Goal: Task Accomplishment & Management: Use online tool/utility

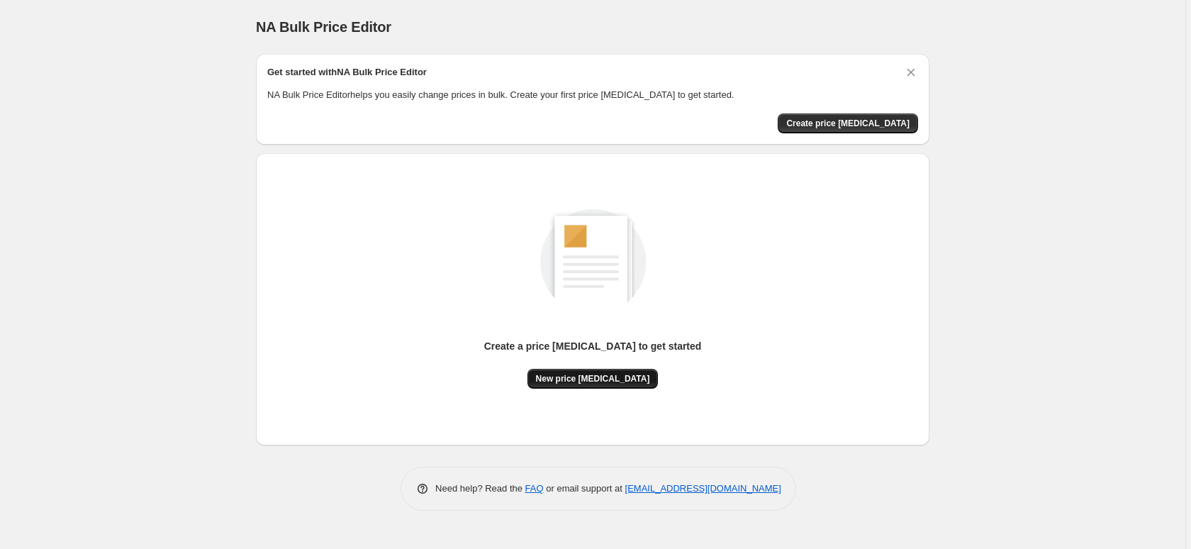
click at [579, 374] on span "New price change job" at bounding box center [593, 378] width 114 height 11
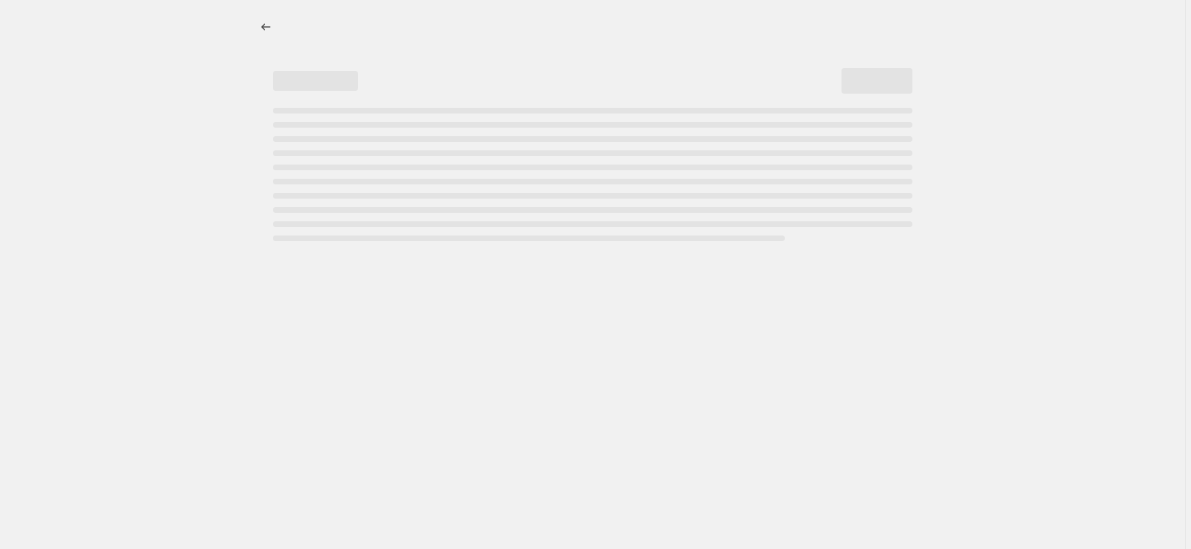
select select "percentage"
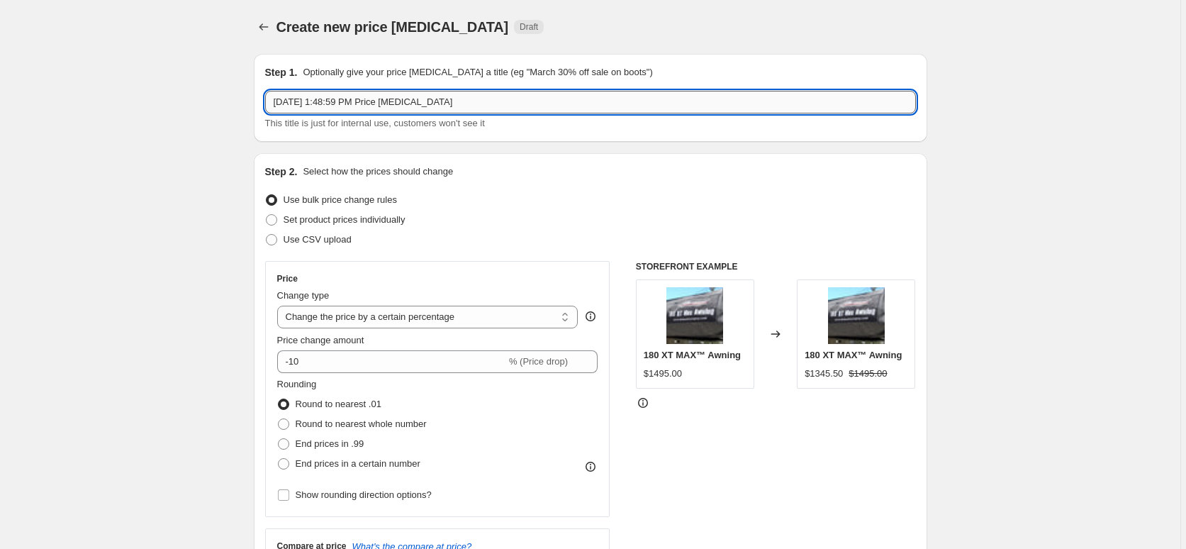
drag, startPoint x: 486, startPoint y: 102, endPoint x: 339, endPoint y: 105, distance: 146.8
paste input "Powerbrake Price Increase Notification - September 15, 2025"
click at [418, 103] on input "Powerbrake Price Increase Notification - September 15, 2025" at bounding box center [590, 102] width 651 height 23
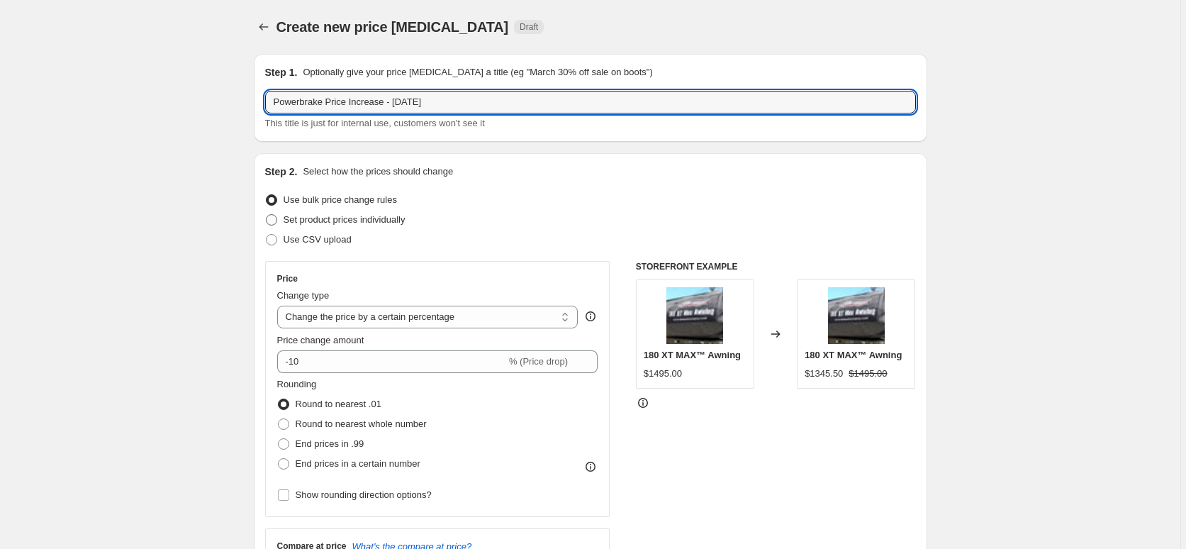
type input "Powerbrake Price Increase - September 15, 2025"
click at [274, 220] on span at bounding box center [271, 219] width 11 height 11
click at [267, 215] on input "Set product prices individually" at bounding box center [266, 214] width 1 height 1
radio input "true"
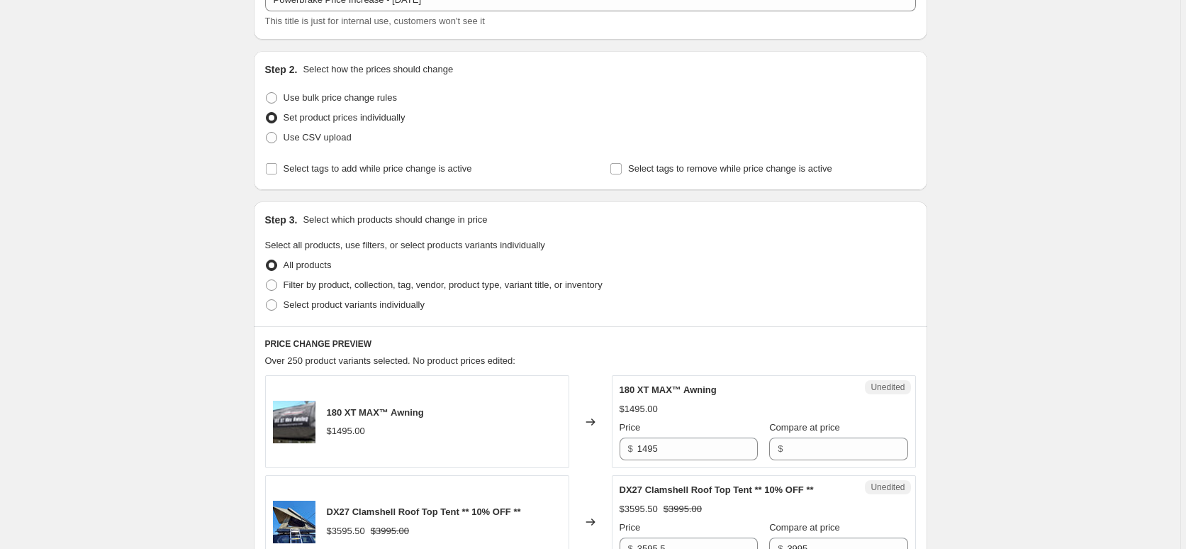
scroll to position [174, 0]
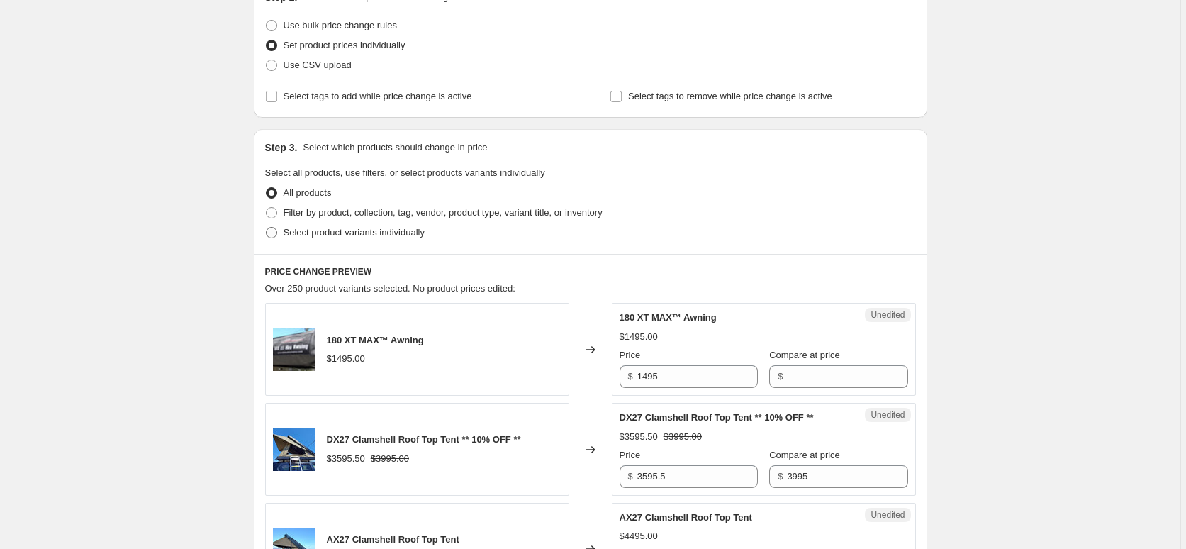
click at [275, 236] on span at bounding box center [271, 232] width 11 height 11
click at [267, 228] on input "Select product variants individually" at bounding box center [266, 227] width 1 height 1
radio input "true"
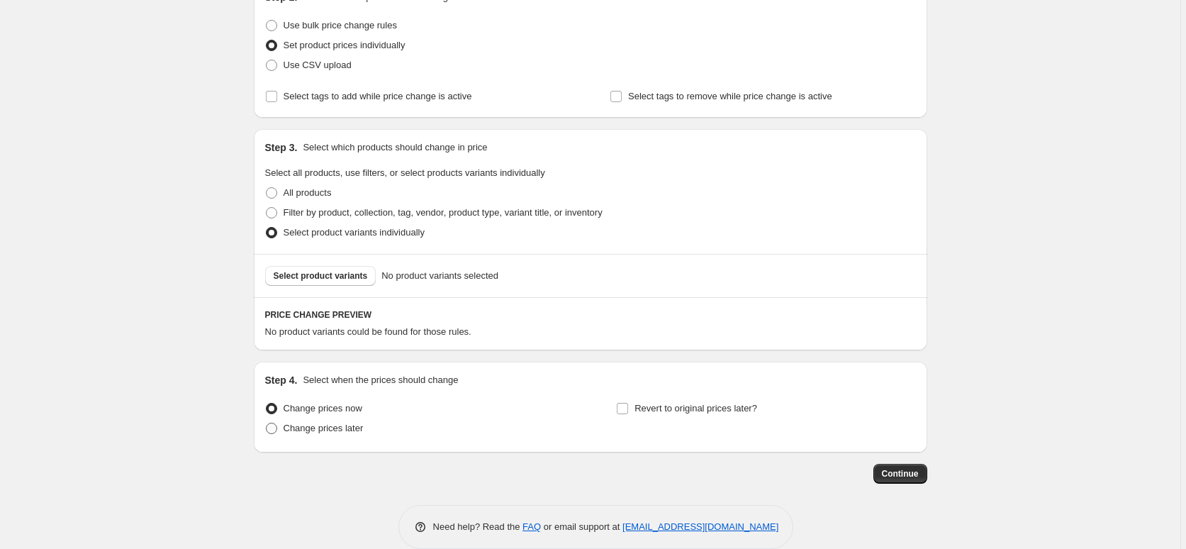
click at [277, 429] on span at bounding box center [271, 428] width 11 height 11
click at [267, 423] on input "Change prices later" at bounding box center [266, 423] width 1 height 1
radio input "true"
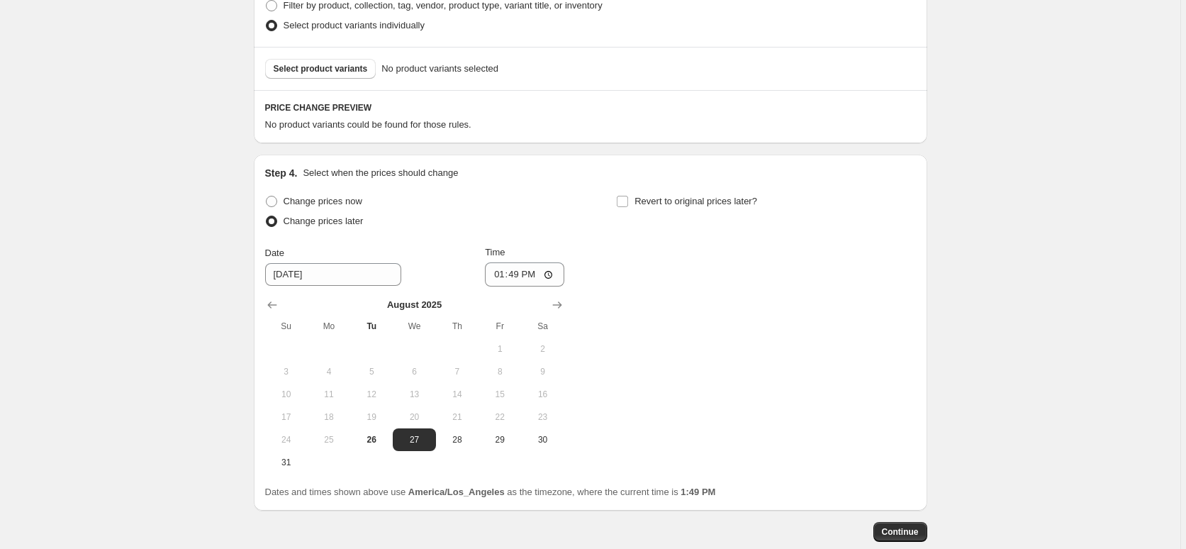
scroll to position [386, 0]
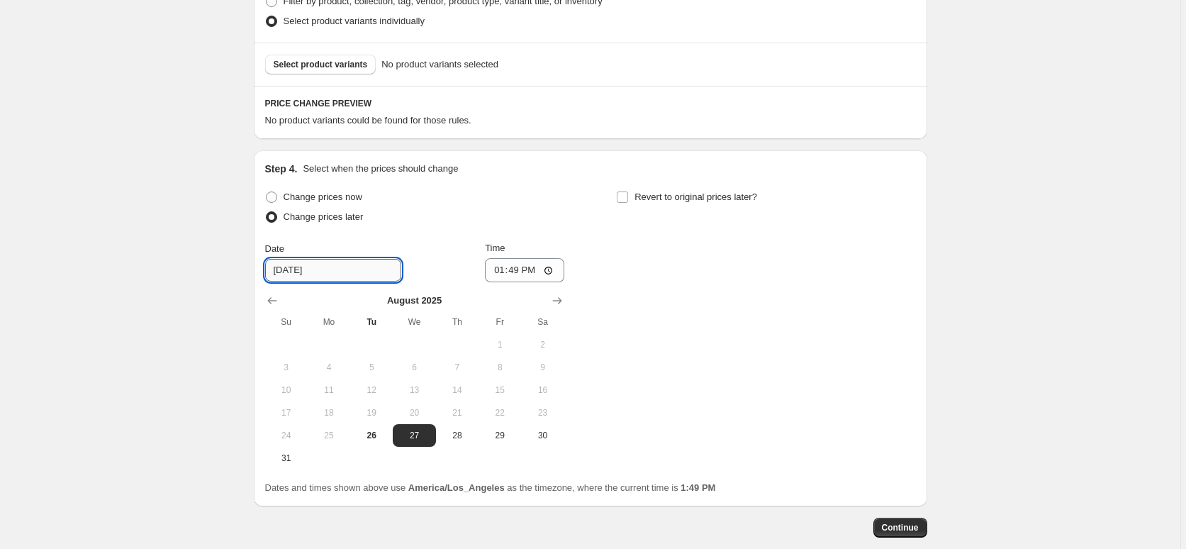
click at [306, 273] on input "8/27/2025" at bounding box center [333, 270] width 136 height 23
click at [561, 301] on icon "Show next month, September 2025" at bounding box center [556, 301] width 9 height 7
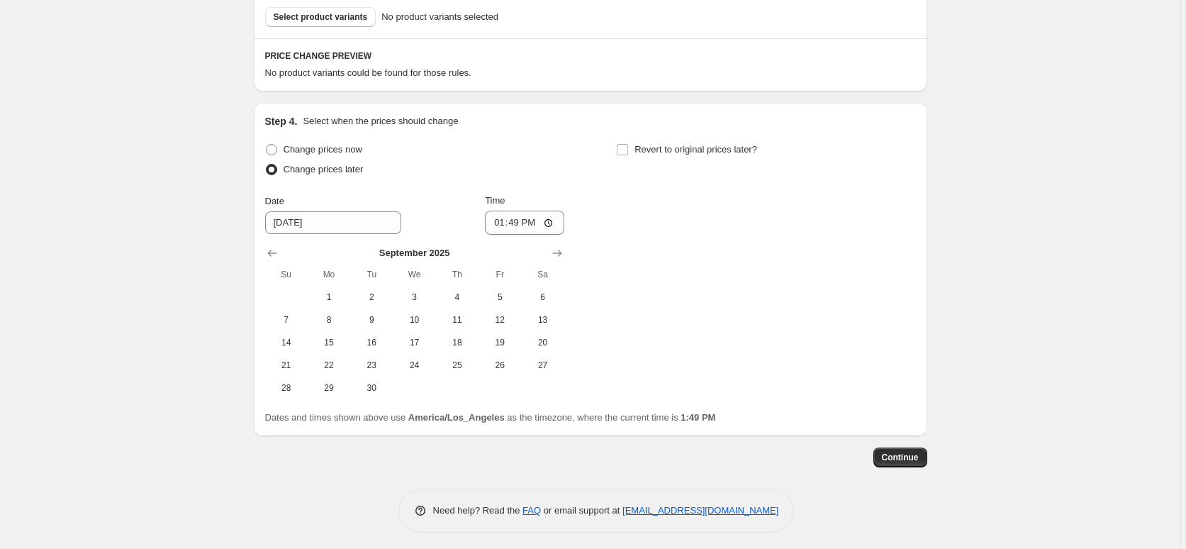
scroll to position [438, 0]
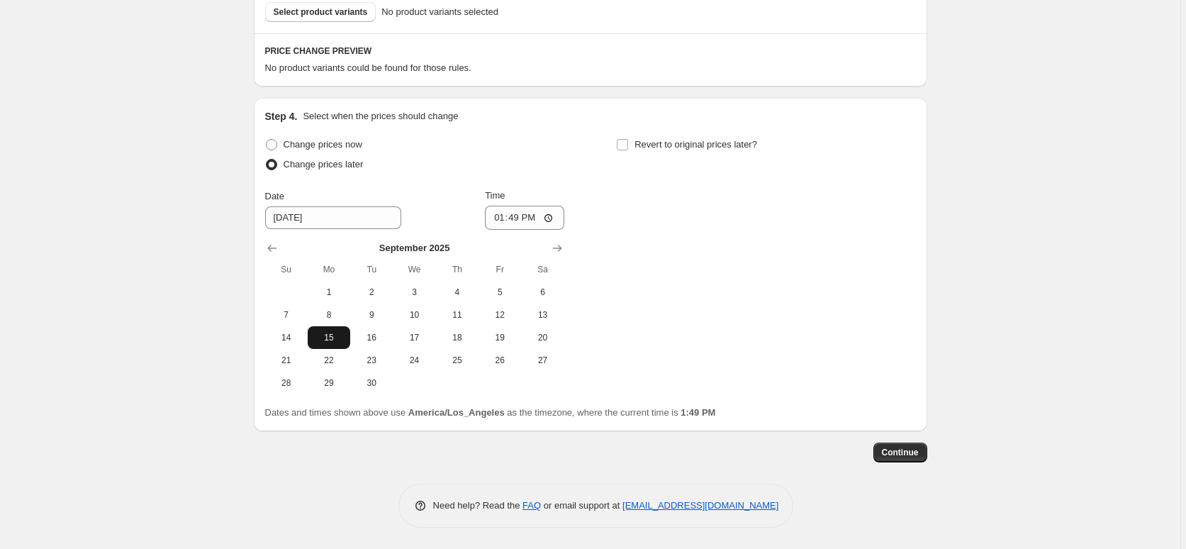
click at [330, 340] on span "15" at bounding box center [328, 337] width 31 height 11
type input "9/15/2025"
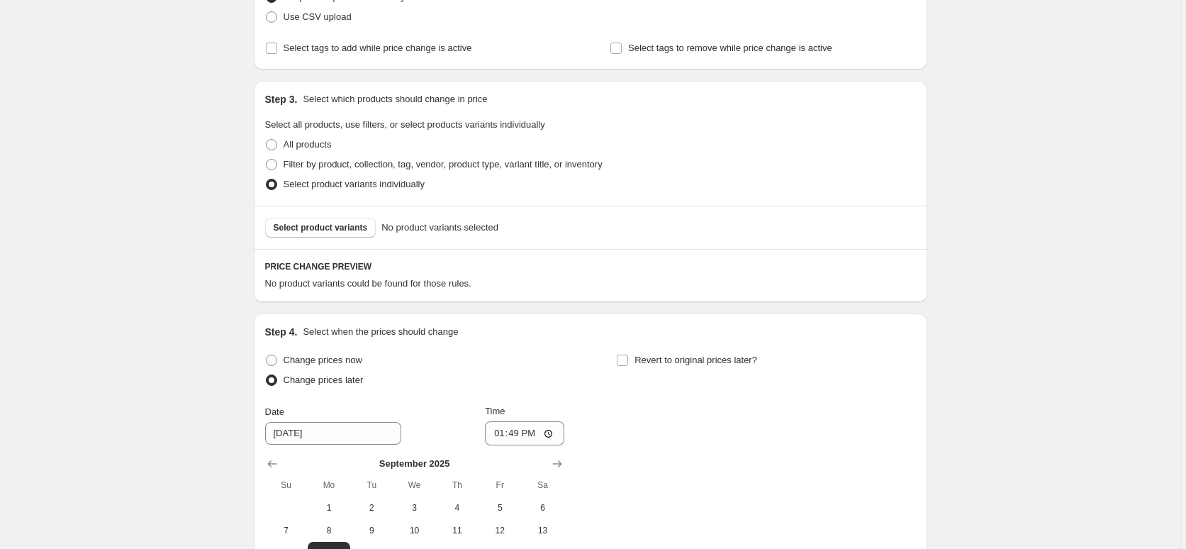
scroll to position [0, 0]
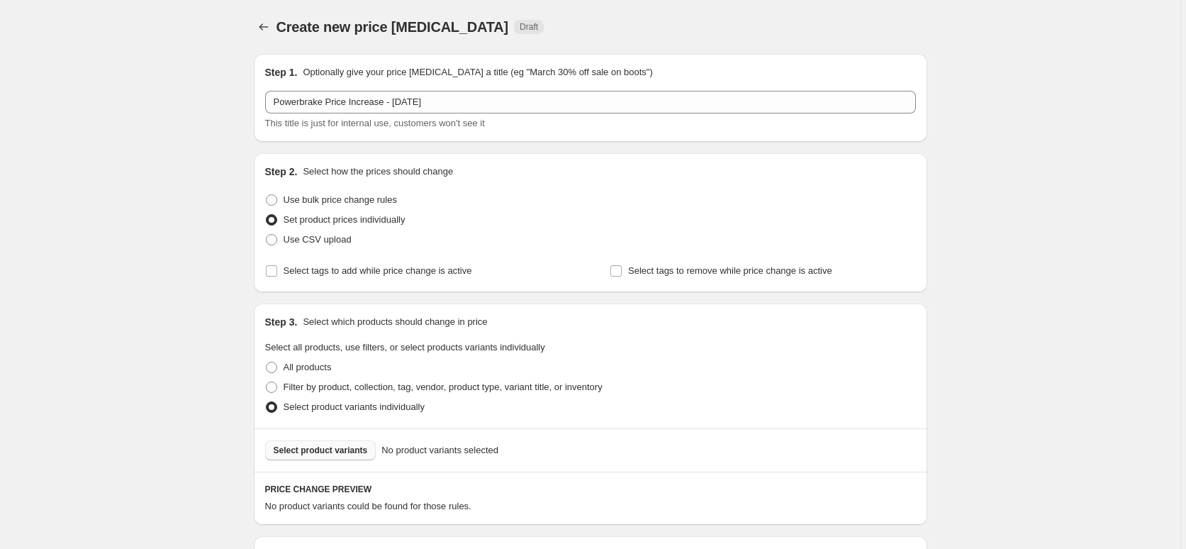
click at [346, 452] on span "Select product variants" at bounding box center [321, 449] width 94 height 11
